Goal: Check status: Check status

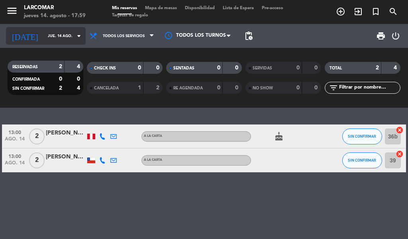
click at [44, 35] on input "jue. 14 ago." at bounding box center [70, 36] width 52 height 12
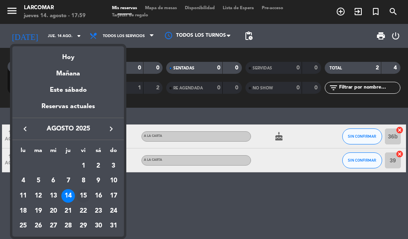
click at [83, 194] on div "15" at bounding box center [83, 196] width 14 height 14
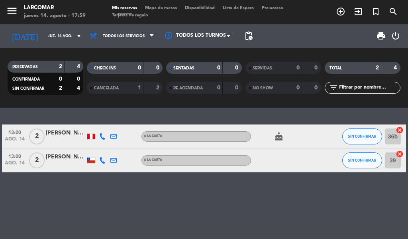
type input "vie. 15 ago."
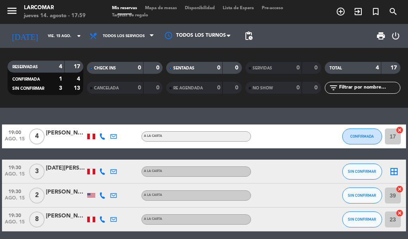
click at [58, 163] on div "[DATE][PERSON_NAME]" at bounding box center [66, 167] width 40 height 9
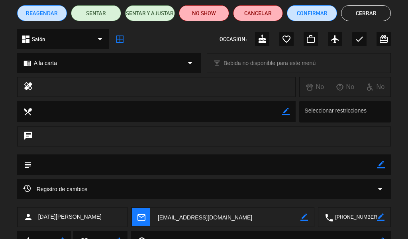
scroll to position [103, 0]
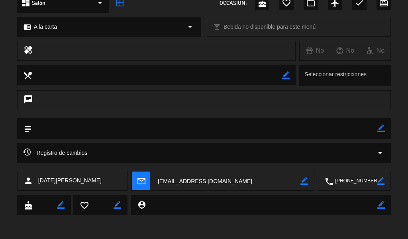
click at [352, 182] on textarea at bounding box center [355, 181] width 44 height 20
click at [0, 187] on div "person [DATE][PERSON_NAME] mail_outline border_color local_phone Click para cop…" at bounding box center [204, 182] width 408 height 24
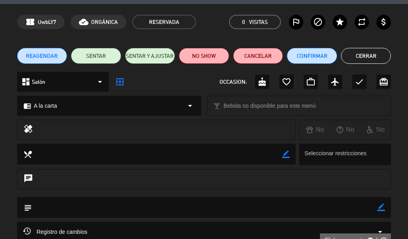
scroll to position [23, 0]
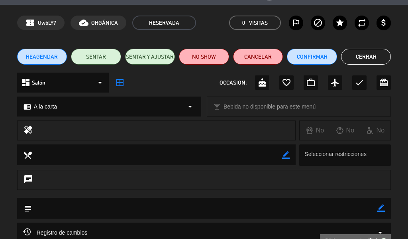
click at [362, 60] on button "Cerrar" at bounding box center [366, 57] width 50 height 16
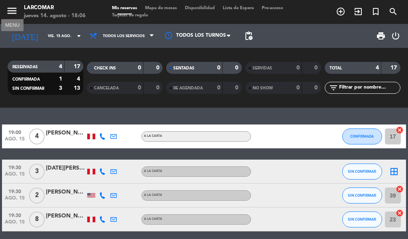
click at [11, 12] on icon "menu" at bounding box center [12, 11] width 12 height 12
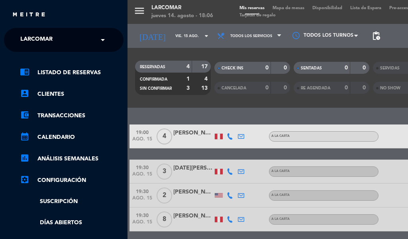
click at [59, 39] on div "× Larcomar" at bounding box center [40, 39] width 47 height 17
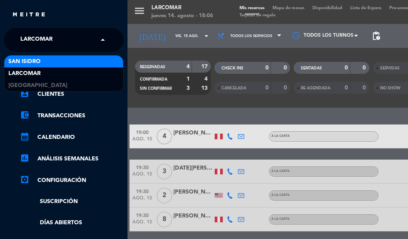
click at [43, 61] on div "San Isidro" at bounding box center [63, 61] width 119 height 12
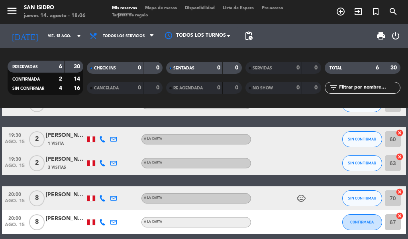
scroll to position [0, 0]
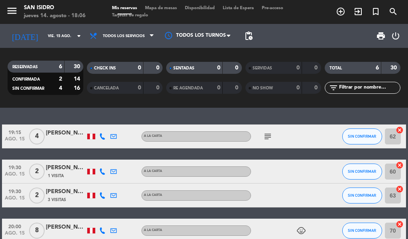
click at [65, 194] on div "[PERSON_NAME]" at bounding box center [66, 191] width 40 height 9
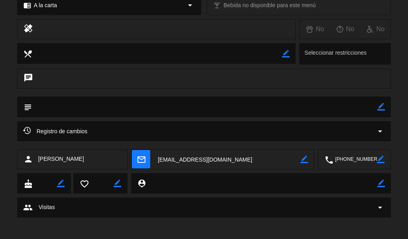
scroll to position [127, 0]
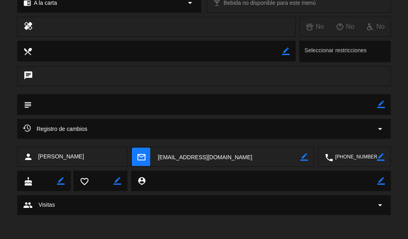
click at [351, 155] on textarea at bounding box center [355, 157] width 44 height 20
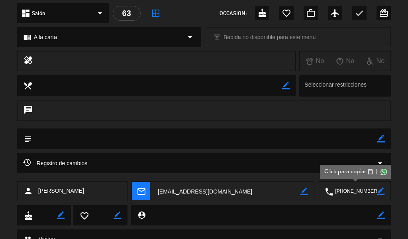
scroll to position [47, 0]
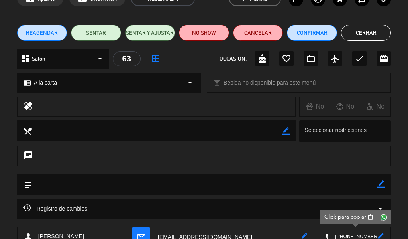
click at [364, 37] on button "Cerrar" at bounding box center [366, 33] width 50 height 16
